Goal: Information Seeking & Learning: Check status

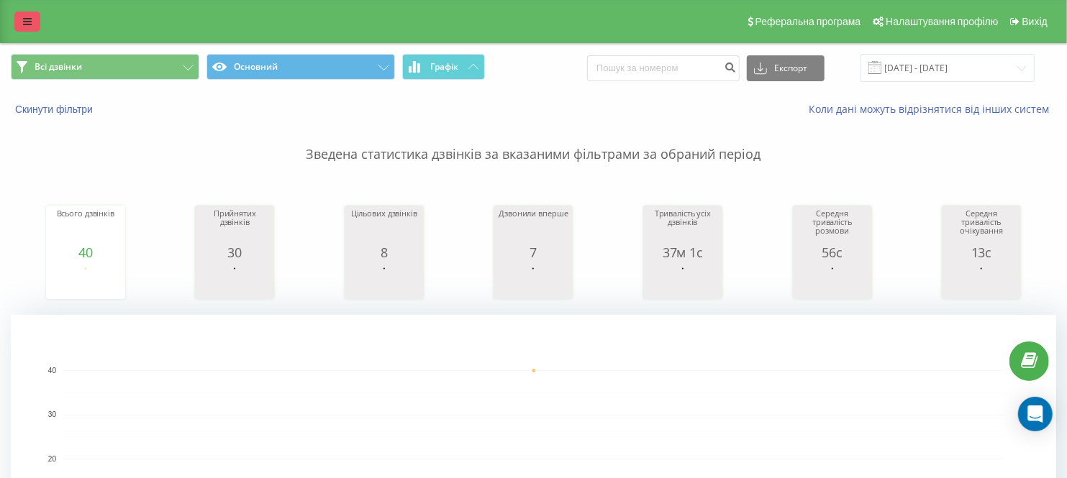
click at [15, 17] on link at bounding box center [27, 22] width 26 height 20
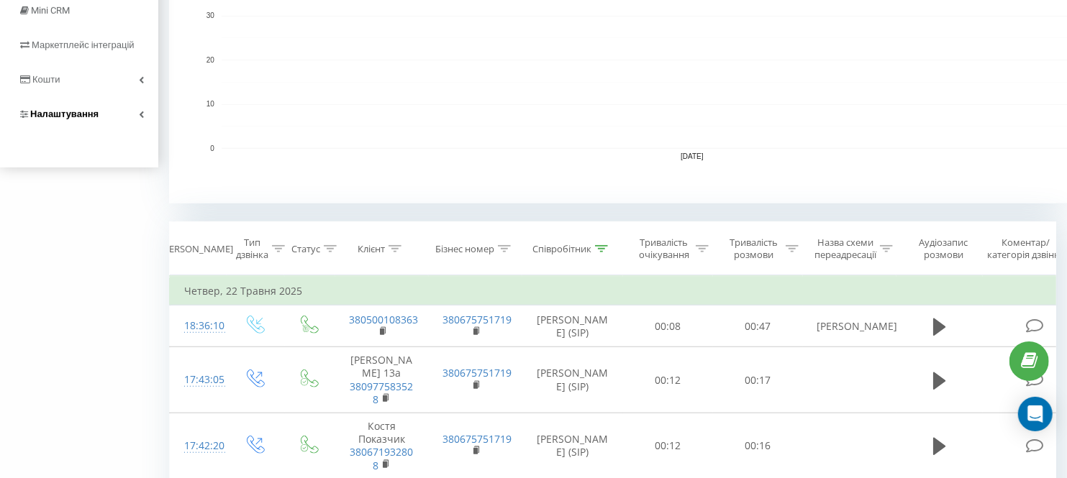
click at [70, 119] on span "Налаштування" at bounding box center [64, 114] width 68 height 11
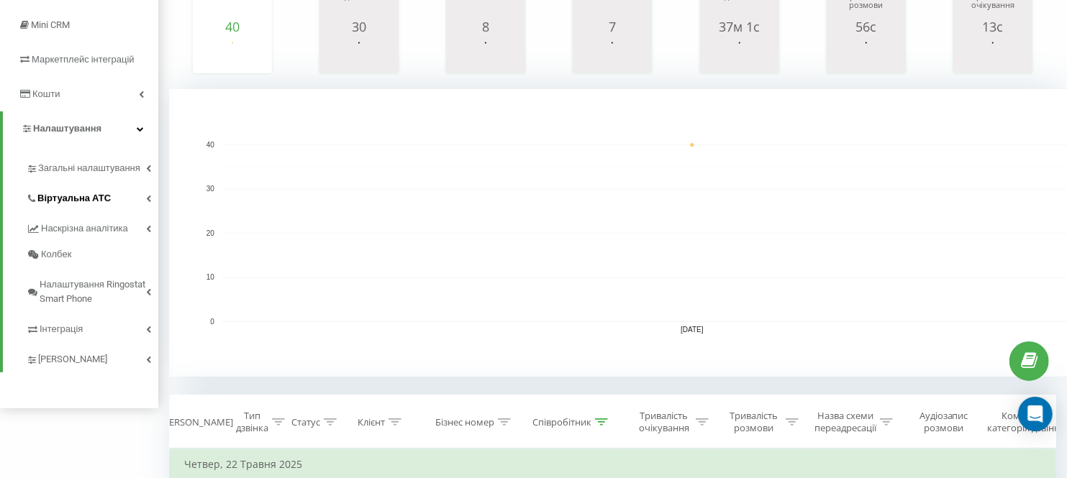
click at [65, 196] on span "Віртуальна АТС" at bounding box center [73, 198] width 73 height 14
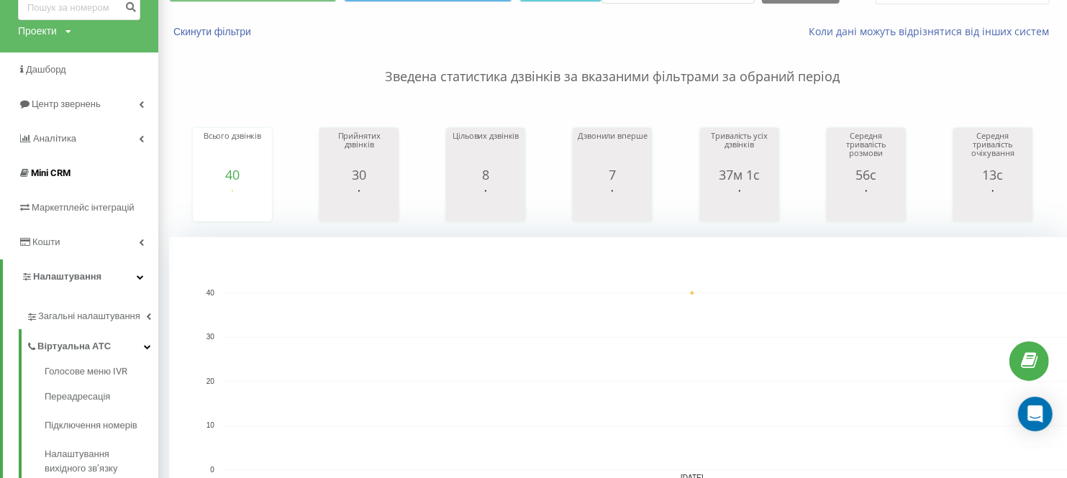
scroll to position [80, 0]
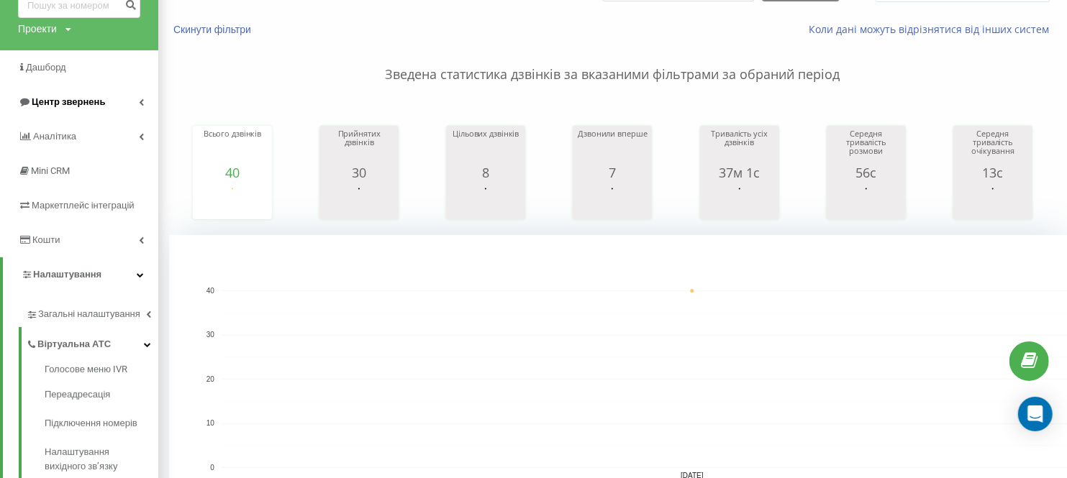
click at [73, 96] on span "Центр звернень" at bounding box center [61, 102] width 87 height 14
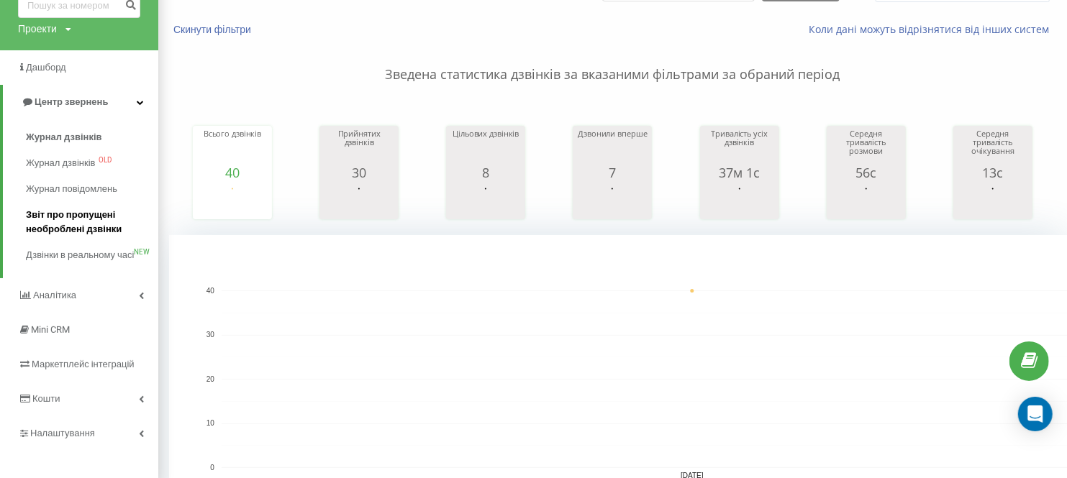
click at [82, 226] on span "Звіт про пропущені необроблені дзвінки" at bounding box center [88, 222] width 125 height 29
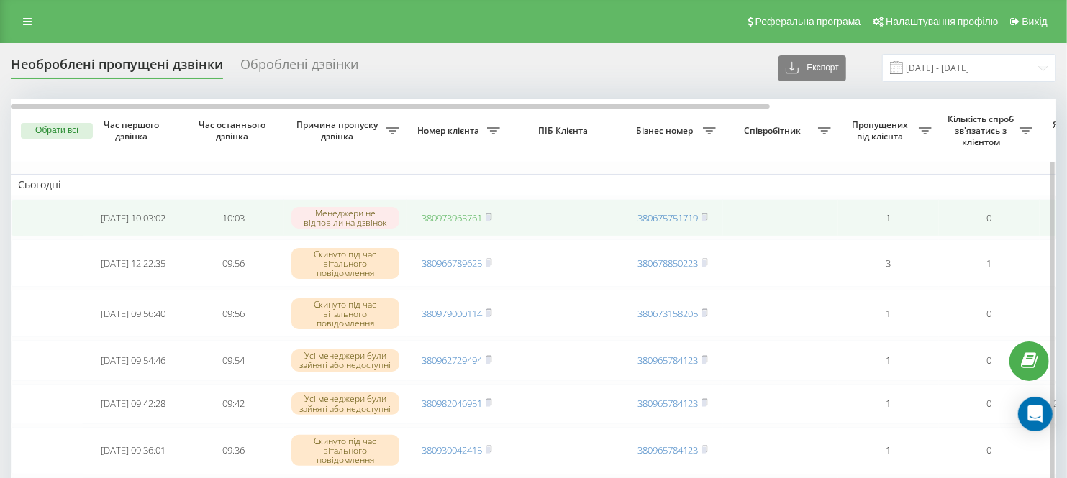
click at [441, 217] on link "380973963761" at bounding box center [451, 217] width 60 height 13
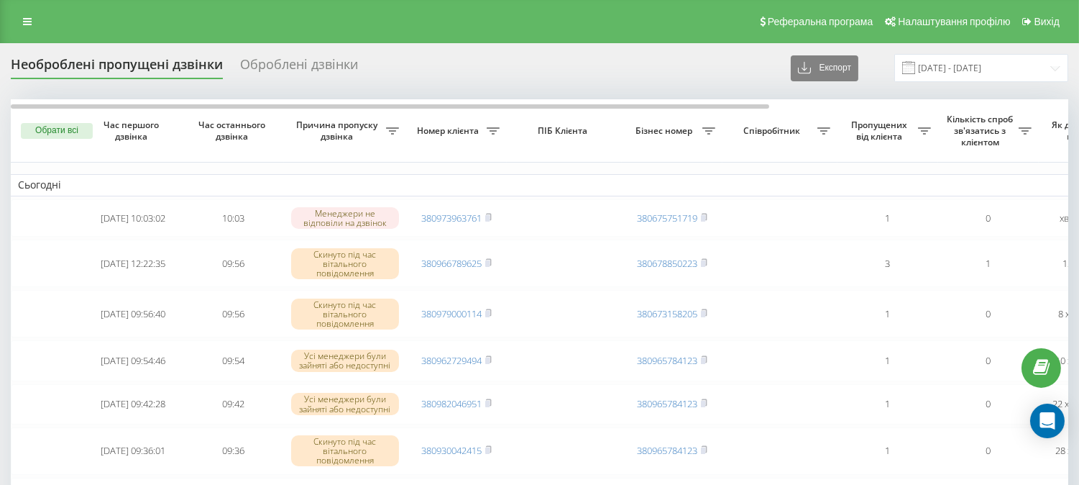
click at [716, 78] on div "Необроблені пропущені дзвінки Оброблені дзвінки Експорт .csv .xlsx [DATE] - [DA…" at bounding box center [540, 68] width 1058 height 28
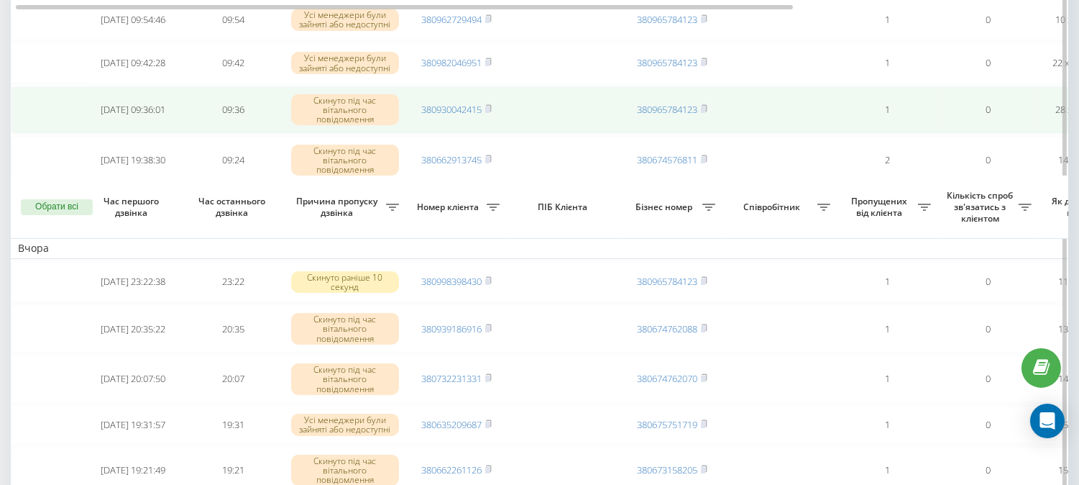
scroll to position [719, 0]
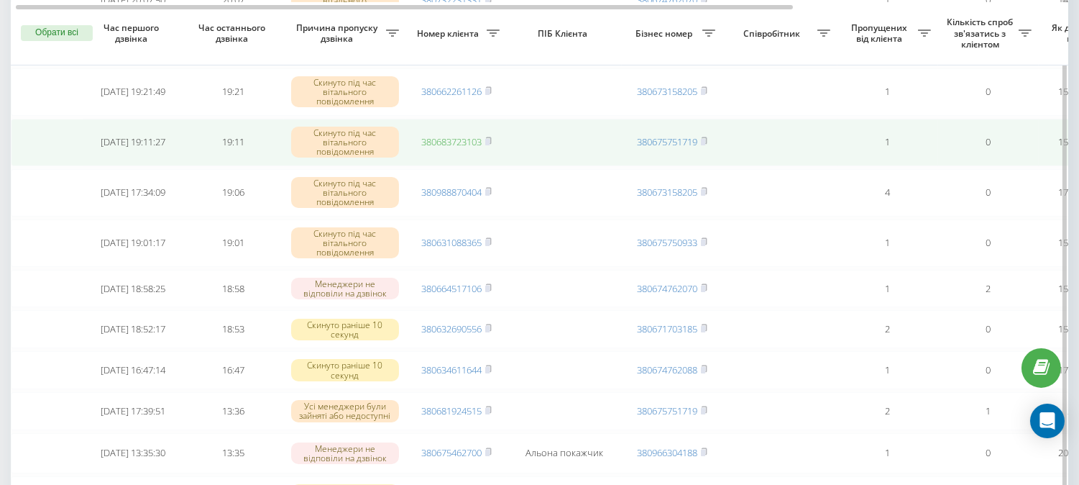
click at [446, 142] on link "380683723103" at bounding box center [451, 141] width 60 height 13
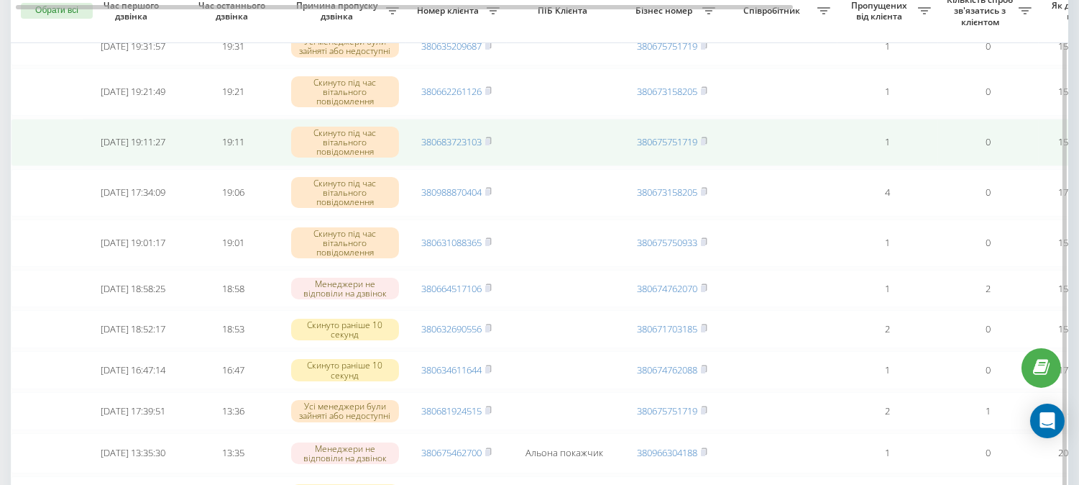
scroll to position [639, 0]
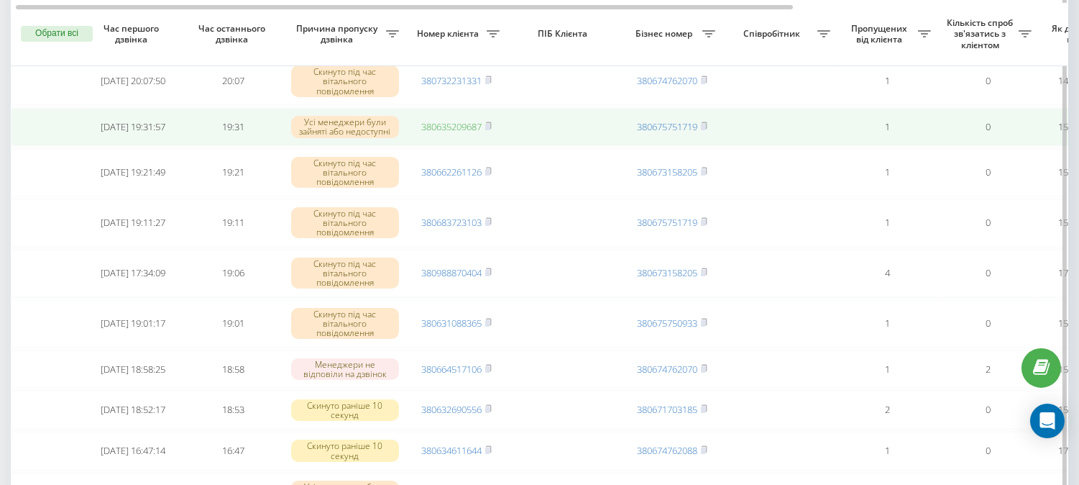
click at [457, 123] on link "380635209687" at bounding box center [451, 126] width 60 height 13
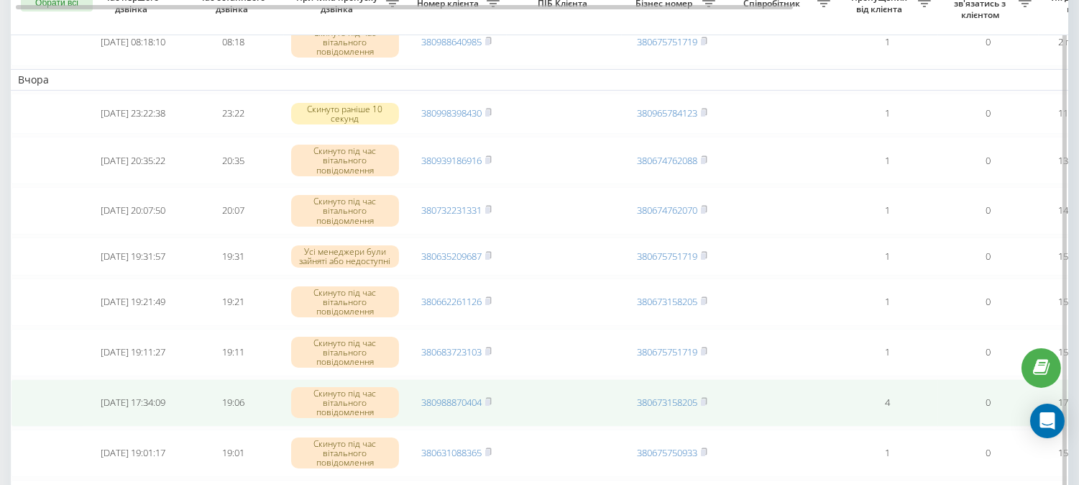
scroll to position [479, 0]
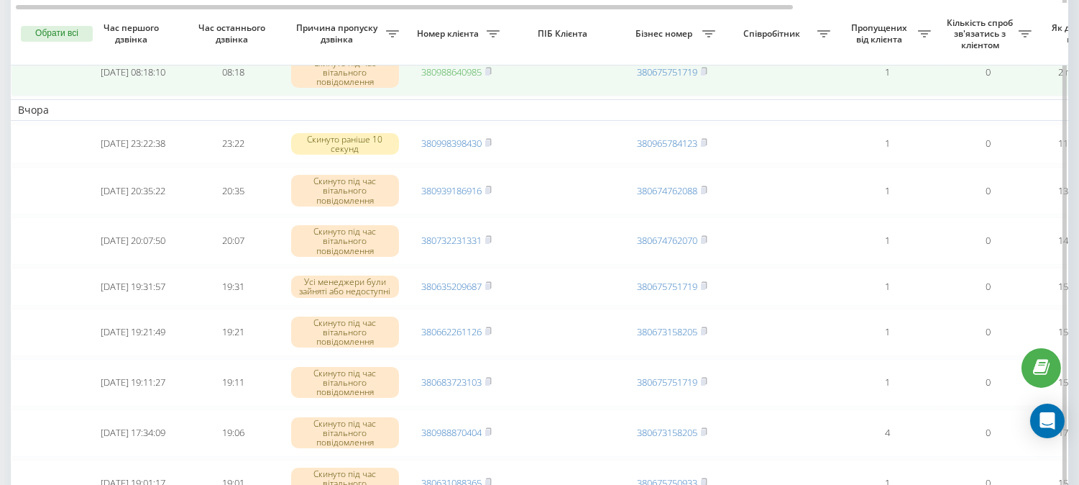
click at [426, 69] on link "380988640985" at bounding box center [451, 71] width 60 height 13
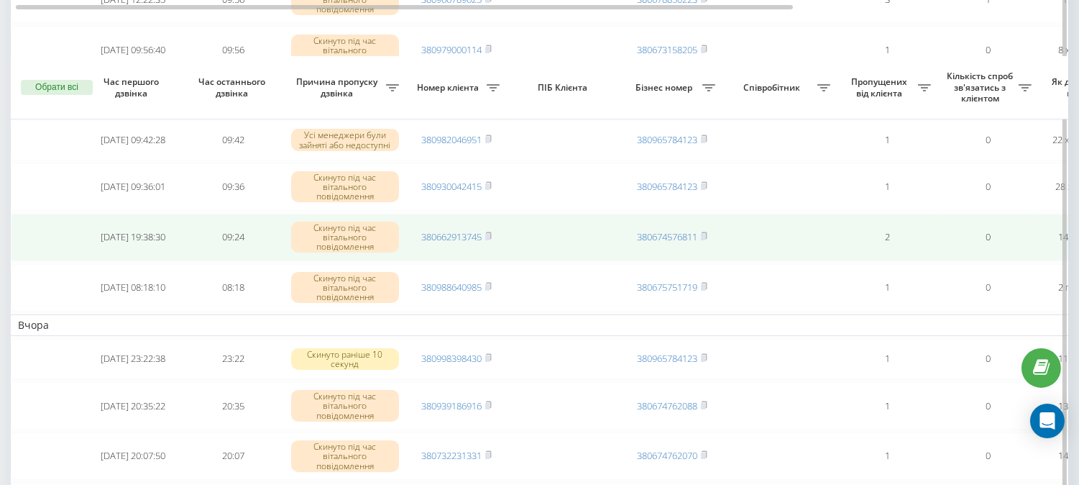
scroll to position [239, 0]
